Goal: Information Seeking & Learning: Learn about a topic

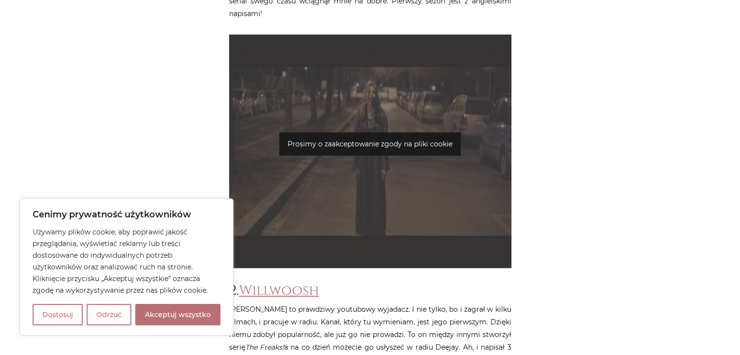
scroll to position [632, 0]
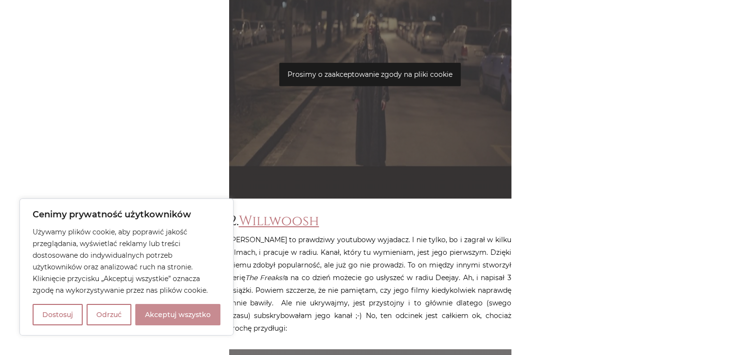
click at [193, 317] on button "Akceptuj wszystko" at bounding box center [177, 314] width 85 height 21
checkbox input "true"
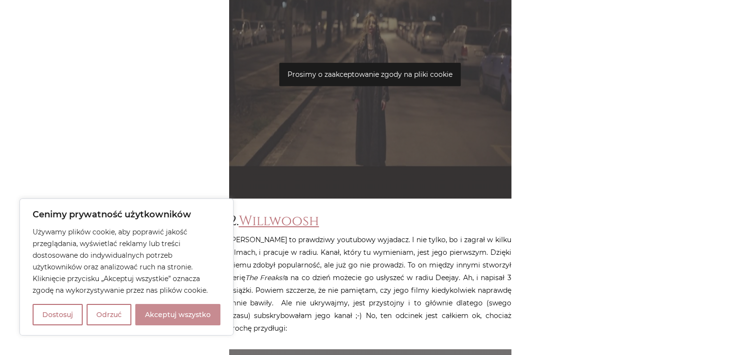
checkbox input "true"
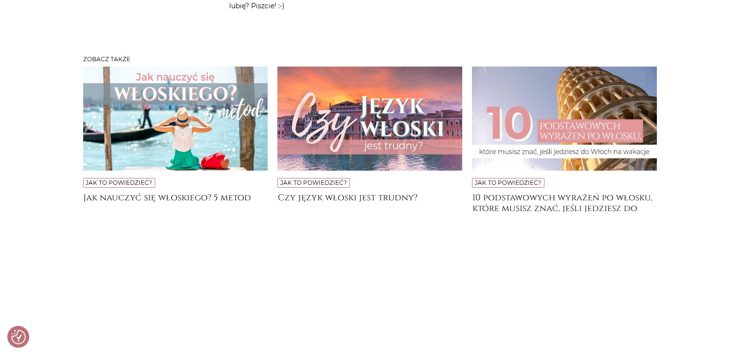
scroll to position [3113, 0]
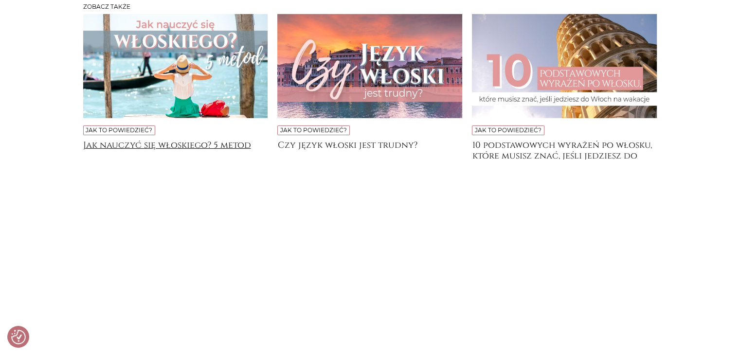
click at [165, 140] on h4 "Jak nauczyć się włoskiego? 5 metod" at bounding box center [175, 149] width 185 height 19
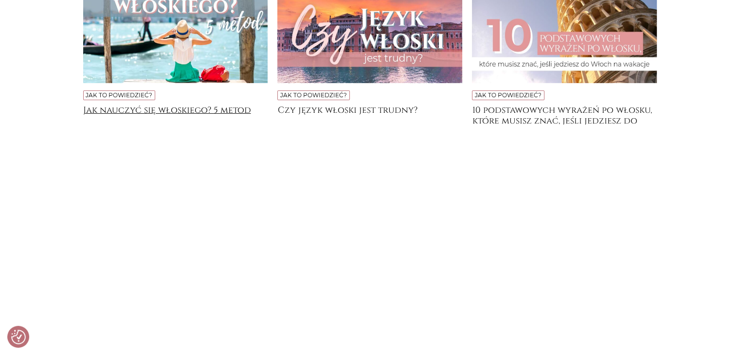
scroll to position [3210, 0]
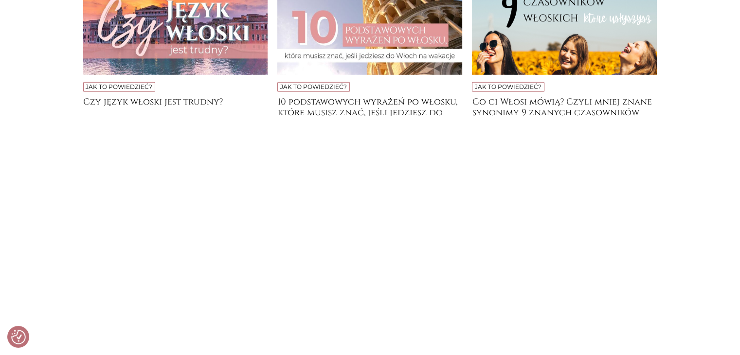
scroll to position [2704, 0]
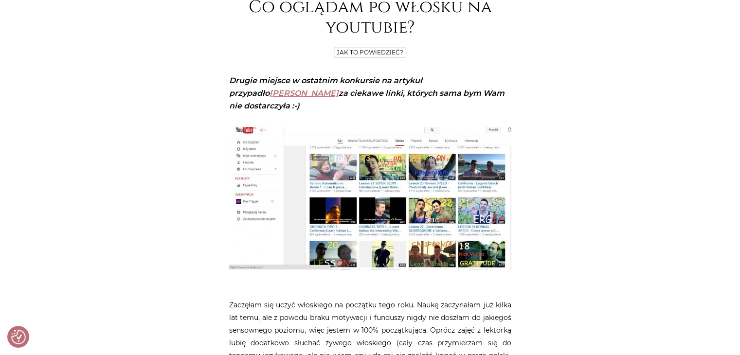
scroll to position [146, 0]
